Goal: Navigation & Orientation: Find specific page/section

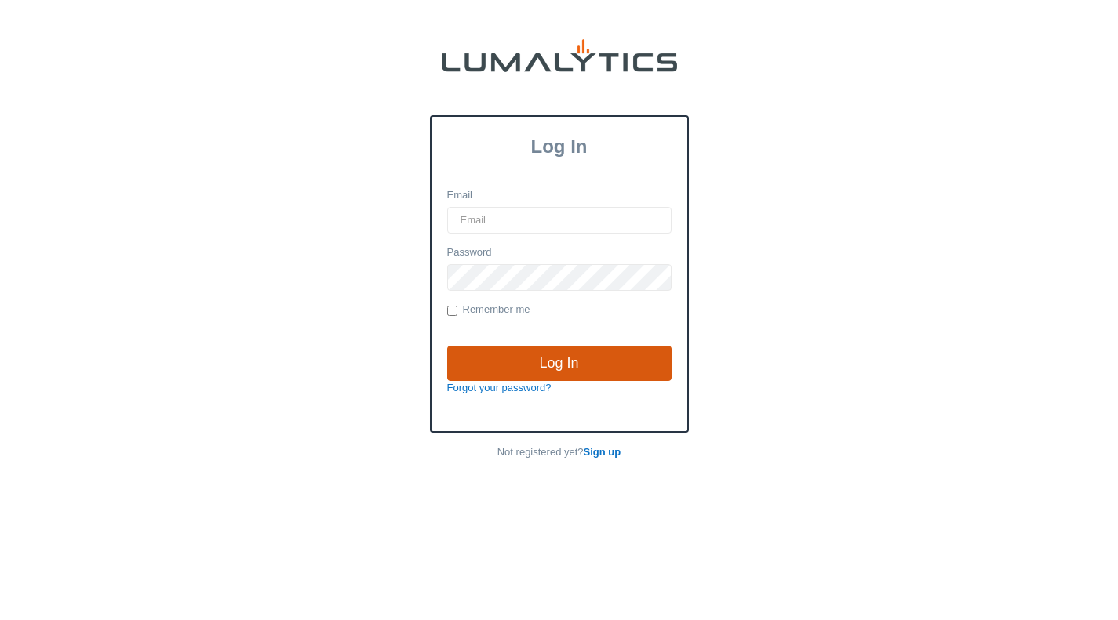
type input "[EMAIL_ADDRESS][DOMAIN_NAME]"
click at [580, 359] on input "Log In" at bounding box center [559, 364] width 224 height 36
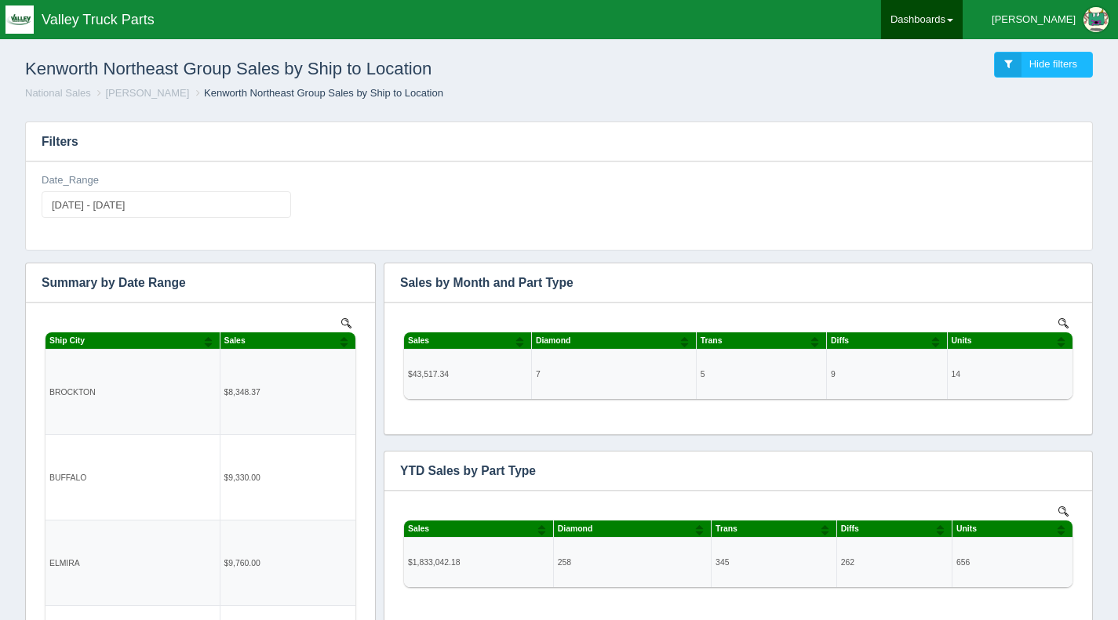
click at [962, 23] on link "Dashboards" at bounding box center [922, 19] width 82 height 39
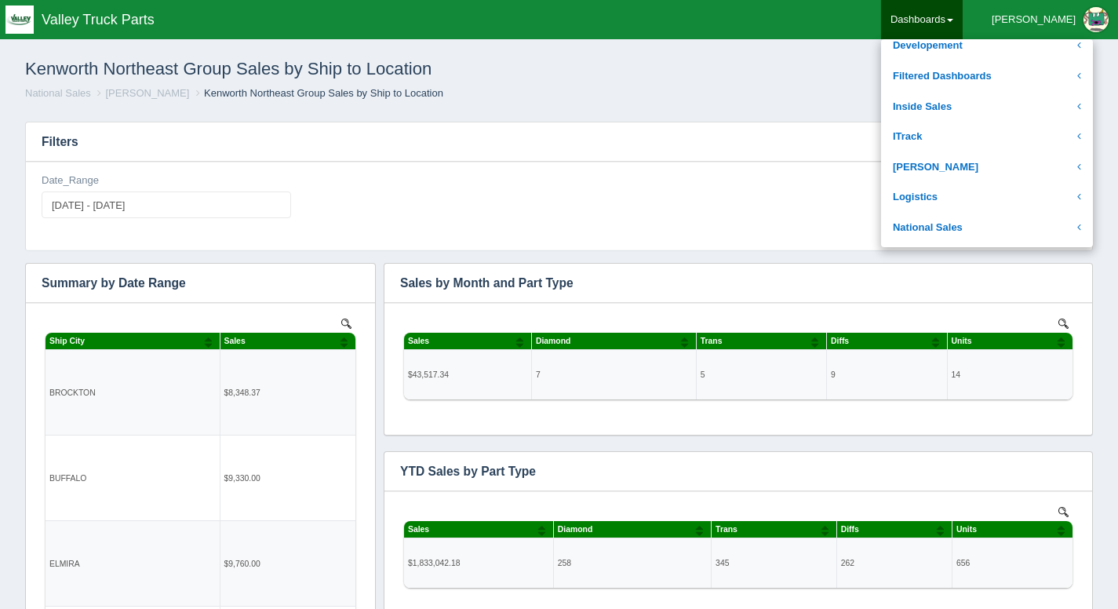
scroll to position [193, 0]
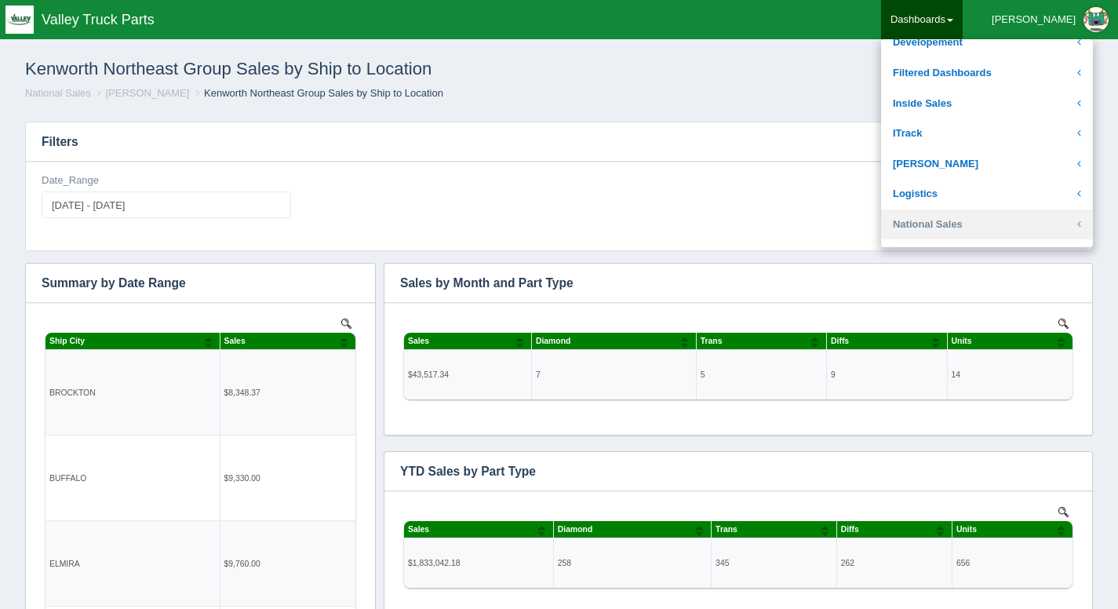
click at [996, 221] on link "National Sales" at bounding box center [987, 224] width 212 height 31
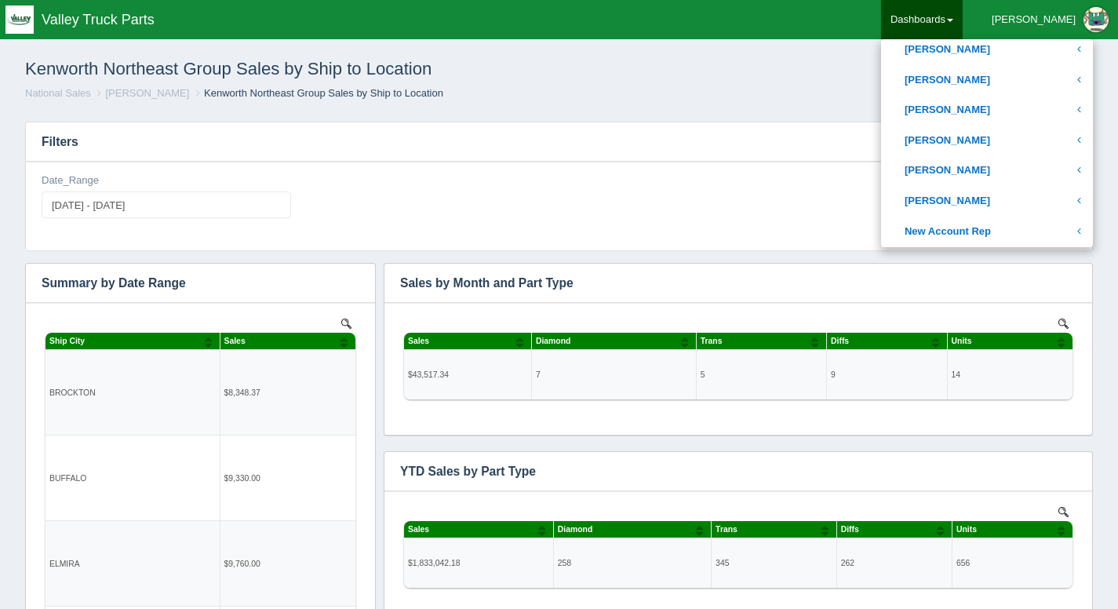
scroll to position [559, 0]
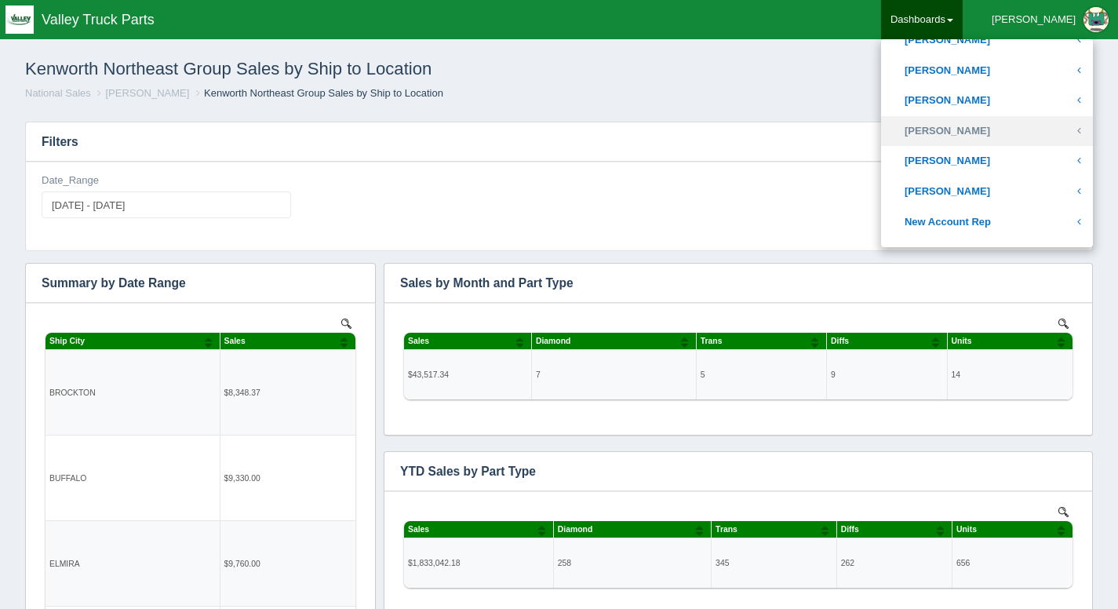
click at [1028, 138] on link "[PERSON_NAME]" at bounding box center [987, 131] width 212 height 31
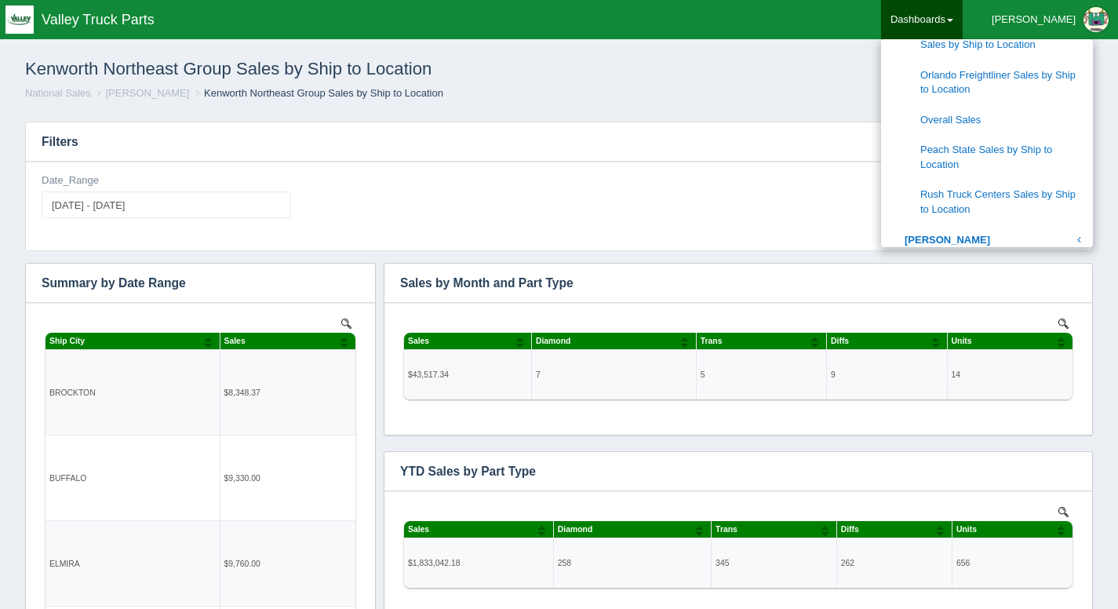
scroll to position [916, 0]
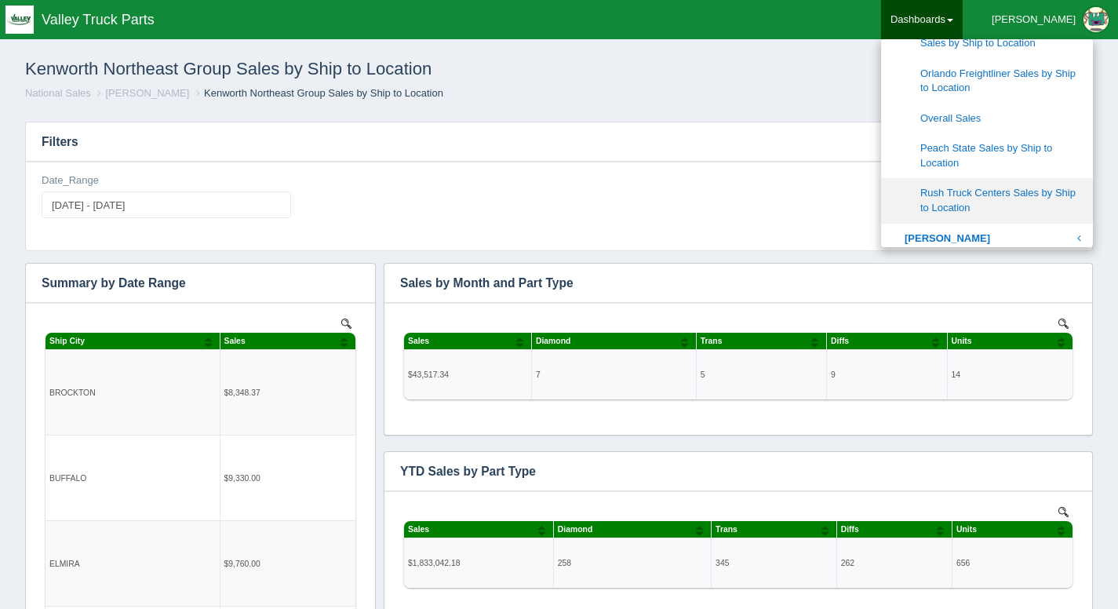
click at [1016, 200] on link "Rush Truck Centers Sales by Ship to Location" at bounding box center [987, 200] width 212 height 45
